Goal: Task Accomplishment & Management: Use online tool/utility

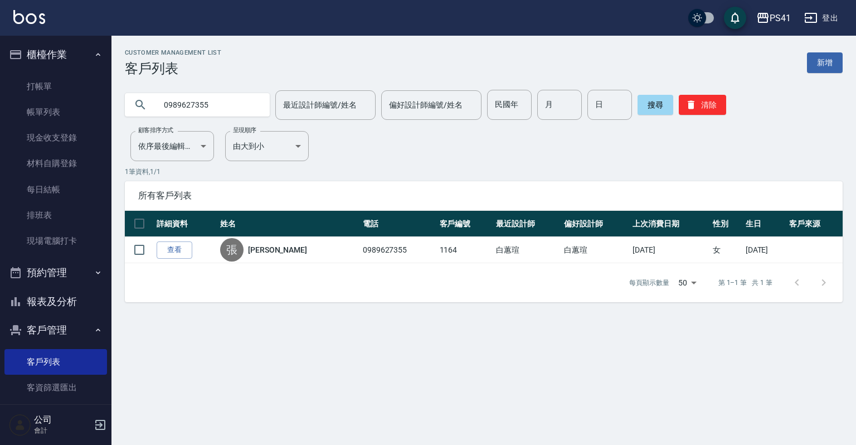
scroll to position [68, 0]
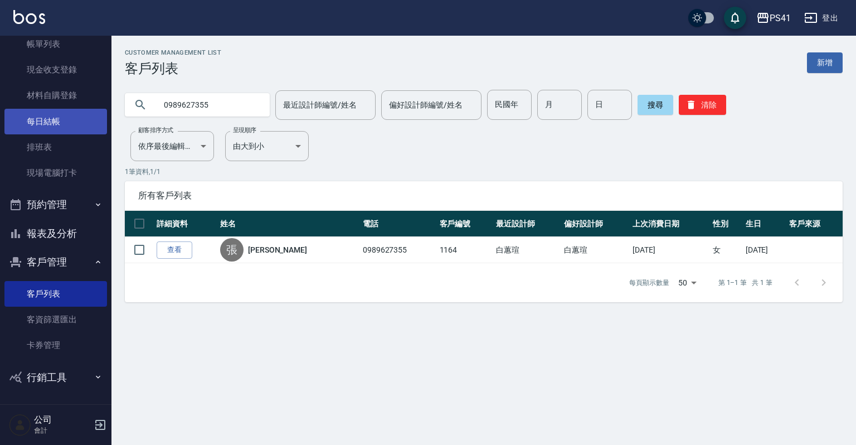
drag, startPoint x: 212, startPoint y: 104, endPoint x: 36, endPoint y: 127, distance: 177.7
click at [54, 120] on div "PS41 登出 櫃檯作業 打帳單 帳單列表 現金收支登錄 材料自購登錄 每日結帳 排班表 現場電腦打卡 預約管理 預約管理 單日預約紀錄 單週預約紀錄 報表及…" at bounding box center [428, 222] width 856 height 445
type input "0978586892"
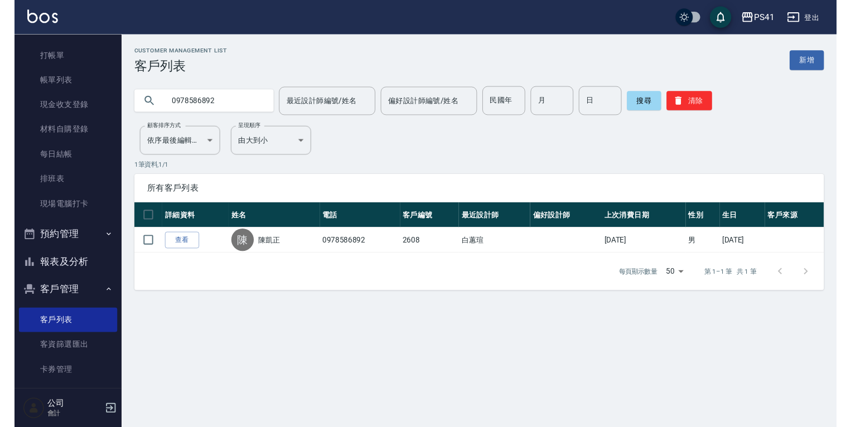
scroll to position [0, 0]
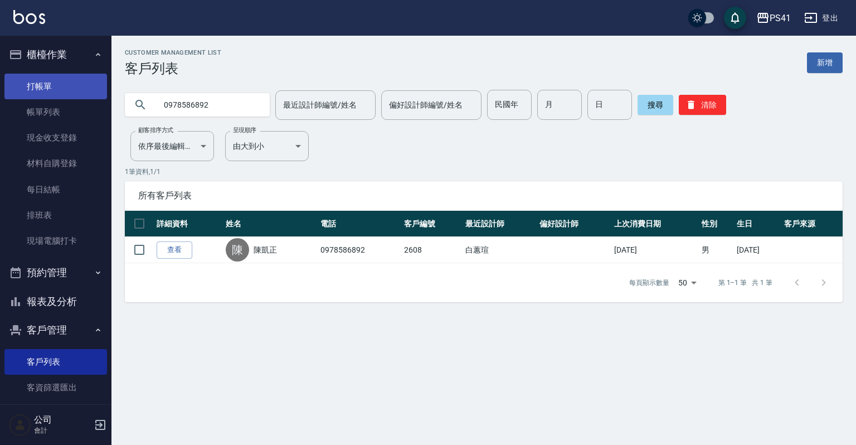
click at [51, 82] on link "打帳單" at bounding box center [55, 87] width 103 height 26
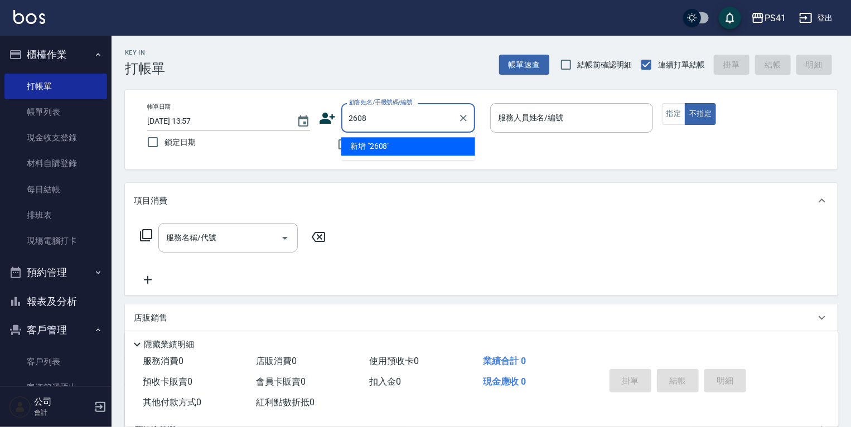
type input "2608"
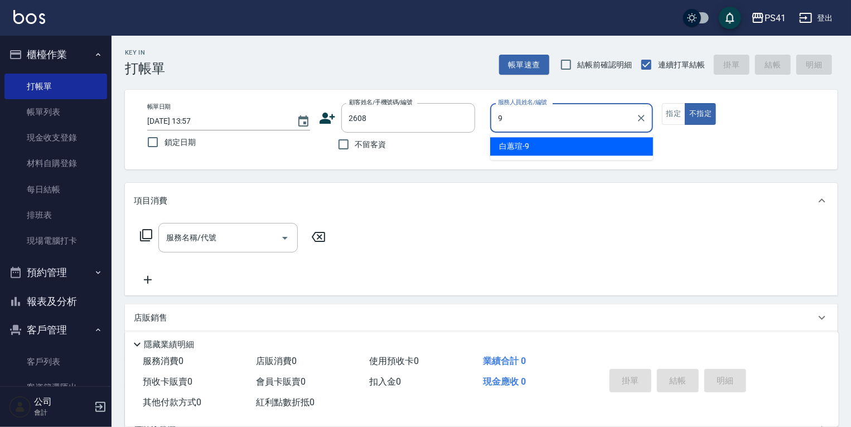
type input "白蕙瑄-9"
type button "false"
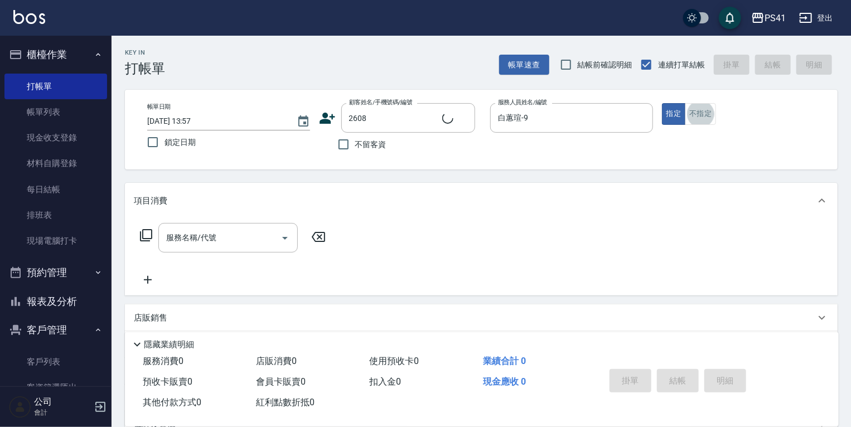
scroll to position [18, 0]
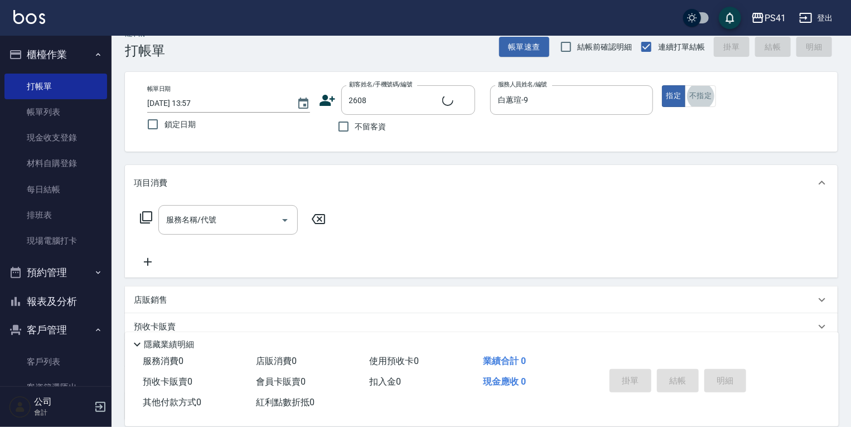
type input "陳凱正/0978586892/2608"
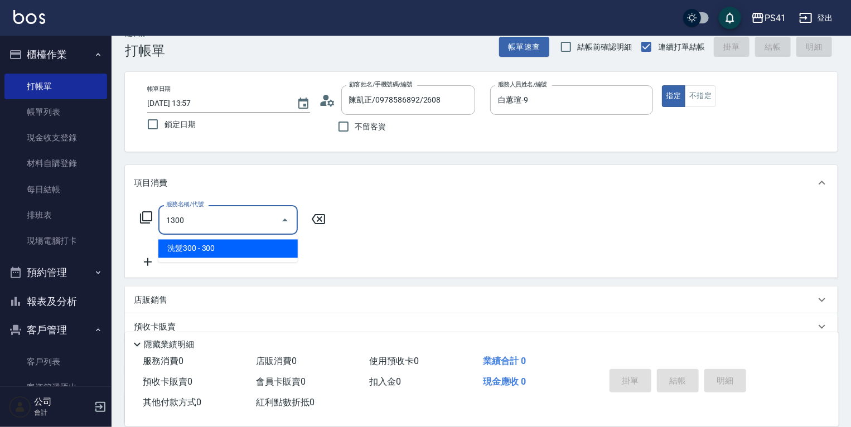
type input "洗髮300(1300)"
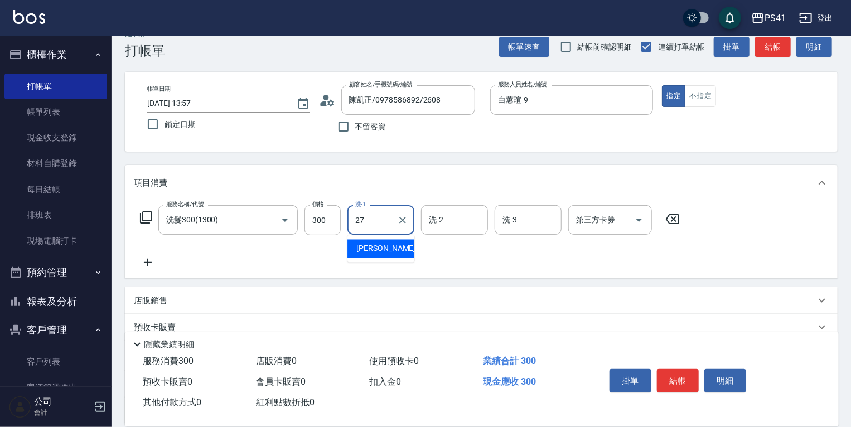
type input "佳佳-27"
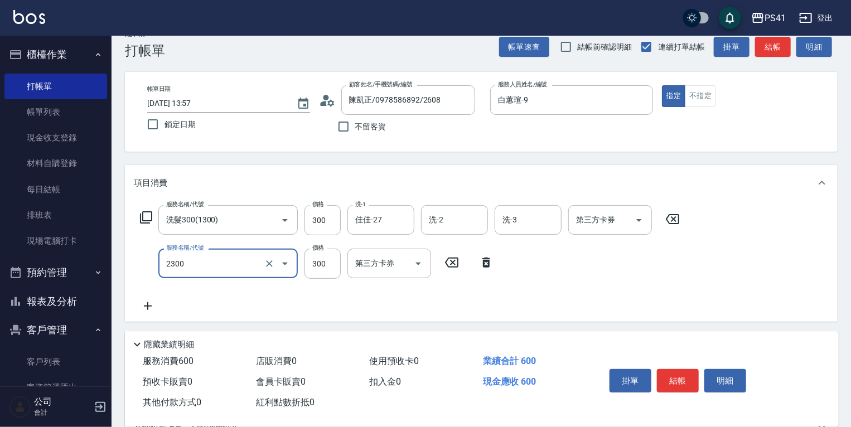
type input "剪髮(2300)"
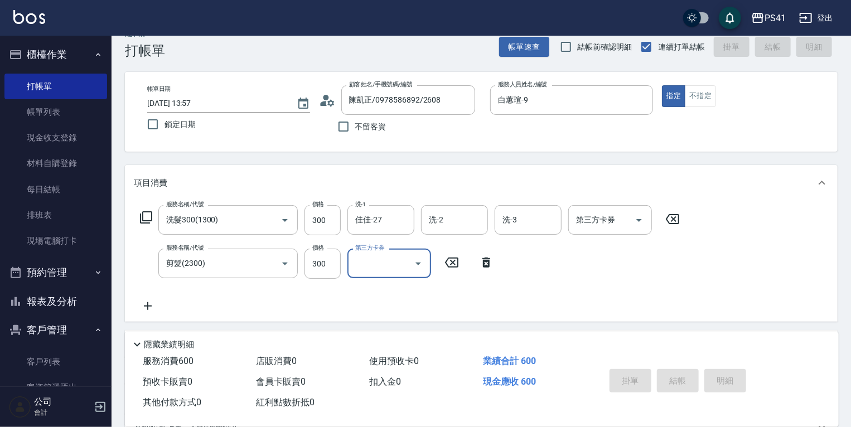
type input "[DATE] 13:58"
